Goal: Complete application form

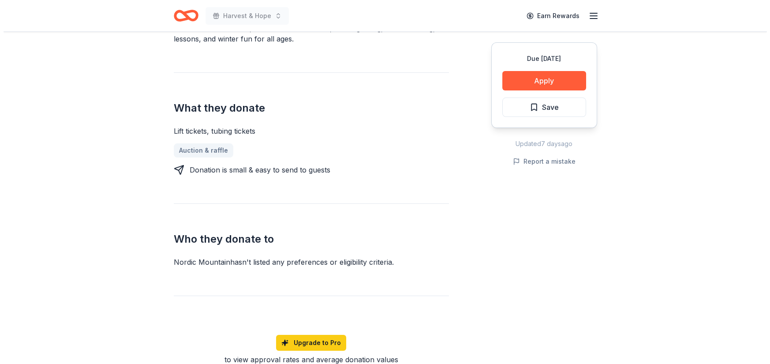
scroll to position [306, 0]
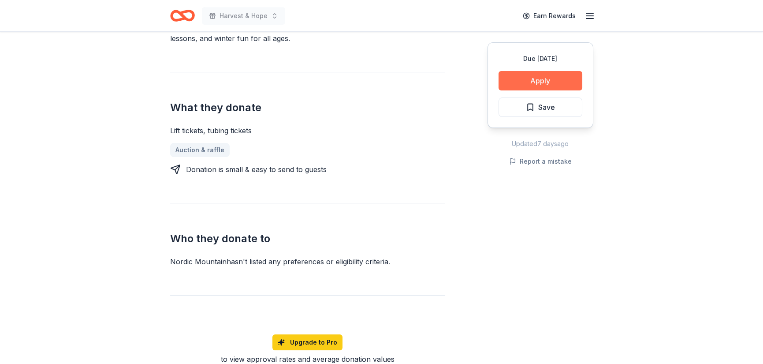
click at [499, 90] on button "Apply" at bounding box center [541, 80] width 84 height 19
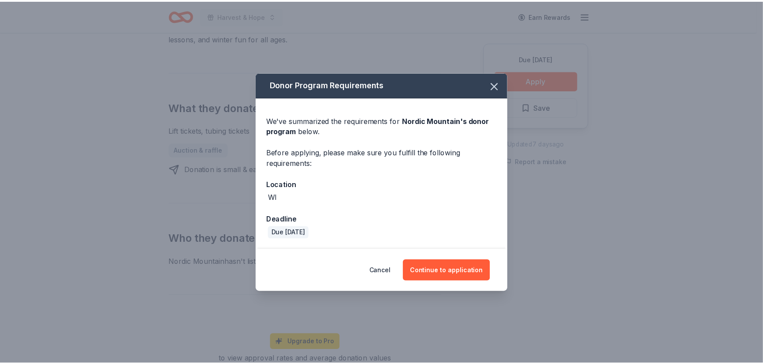
scroll to position [20, 0]
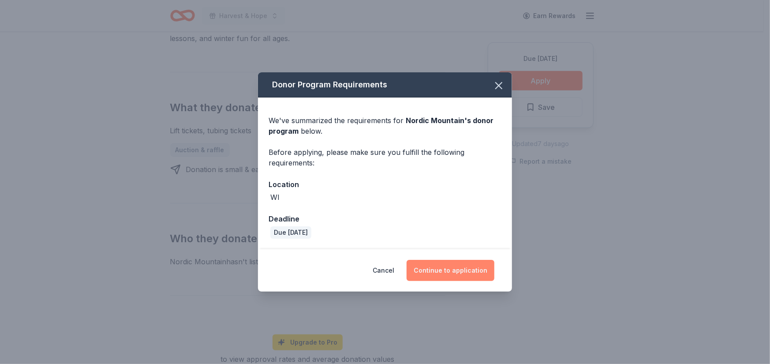
click at [482, 281] on button "Continue to application" at bounding box center [451, 270] width 88 height 21
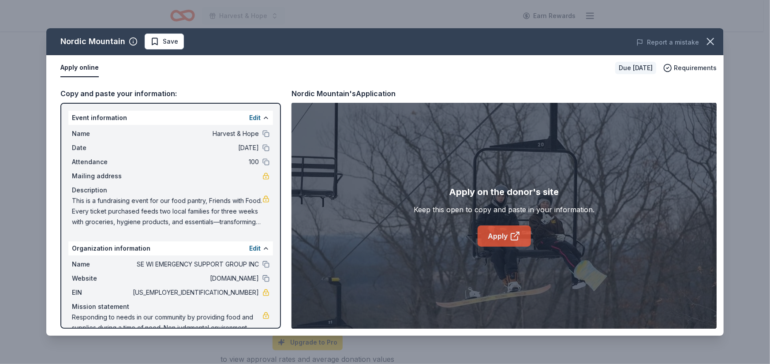
click at [503, 247] on link "Apply" at bounding box center [504, 235] width 53 height 21
click at [707, 48] on icon "button" at bounding box center [710, 41] width 12 height 12
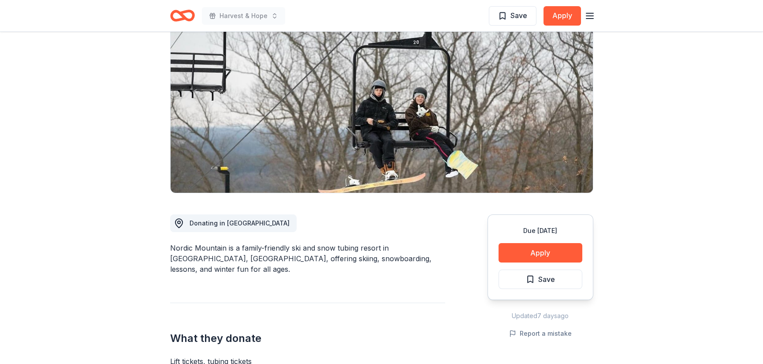
scroll to position [0, 0]
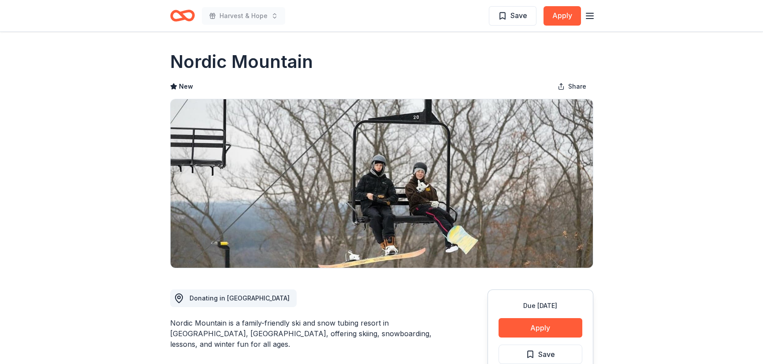
click at [585, 19] on icon "button" at bounding box center [590, 16] width 11 height 11
click at [195, 23] on icon "Home" at bounding box center [182, 15] width 25 height 21
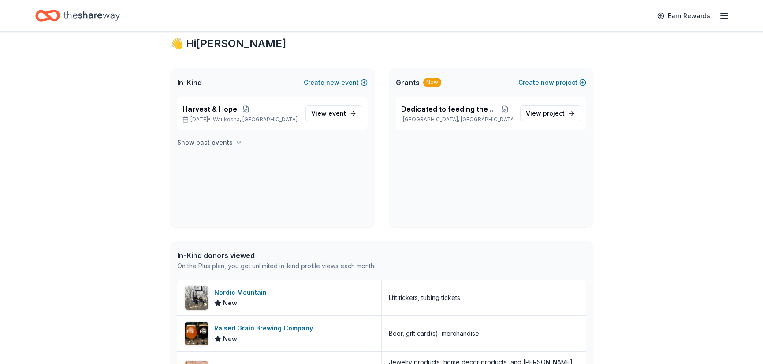
scroll to position [44, 0]
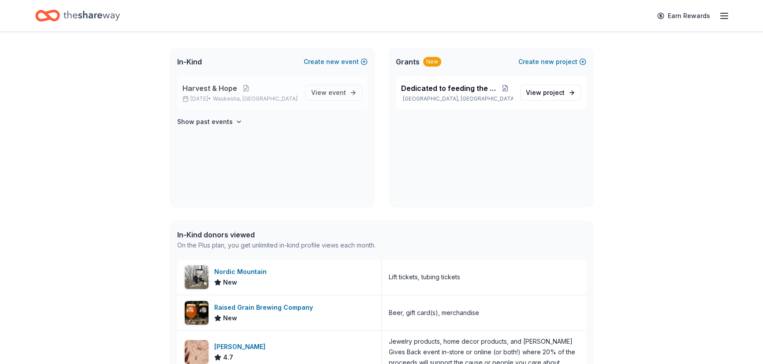
click at [232, 94] on span "Harvest & Hope" at bounding box center [210, 88] width 55 height 11
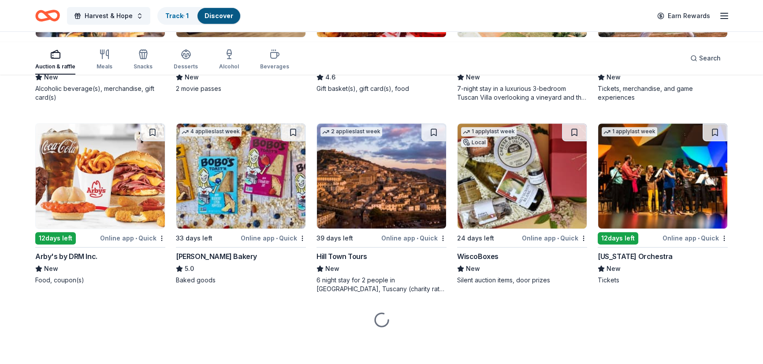
scroll to position [1101, 0]
